Goal: Find specific page/section: Find specific page/section

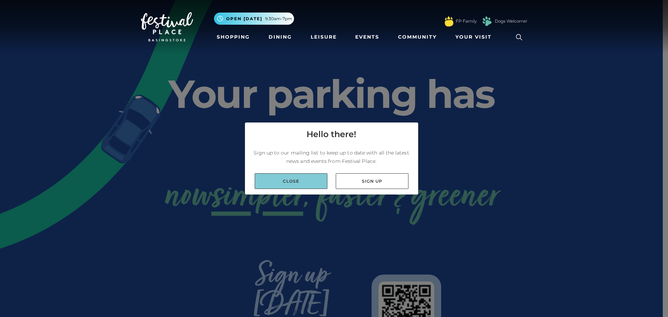
click at [316, 183] on link "Close" at bounding box center [291, 181] width 73 height 16
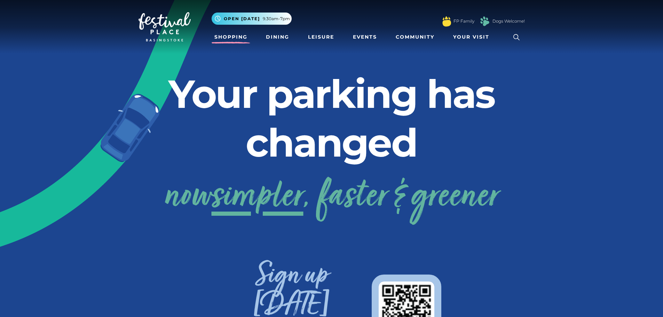
click at [235, 35] on link "Shopping" at bounding box center [231, 37] width 39 height 13
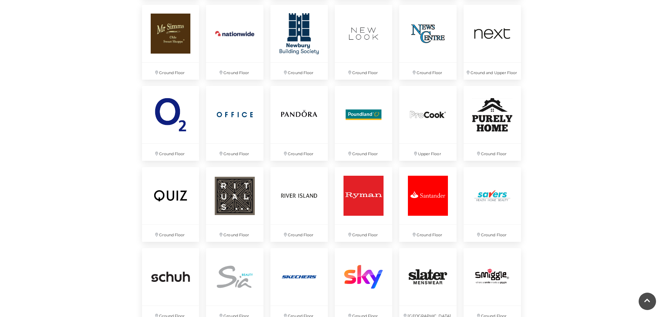
scroll to position [1253, 0]
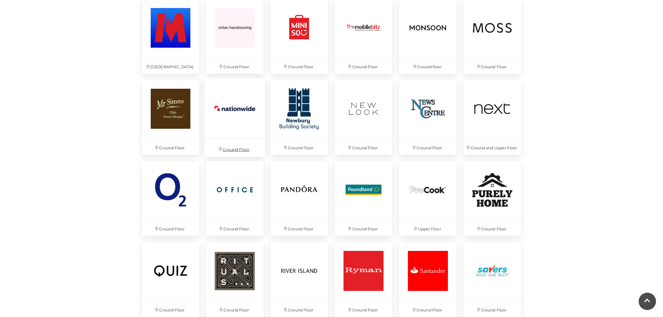
click at [238, 111] on img at bounding box center [235, 108] width 60 height 60
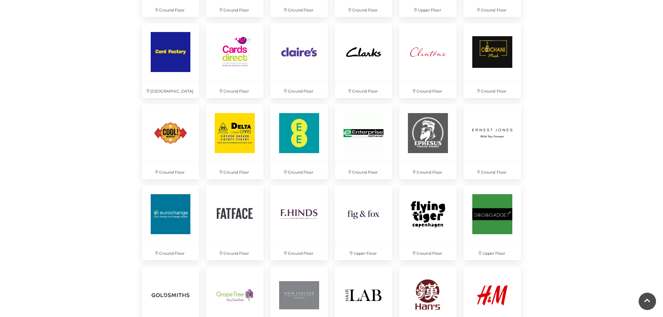
scroll to position [453, 0]
